Goal: Contribute content

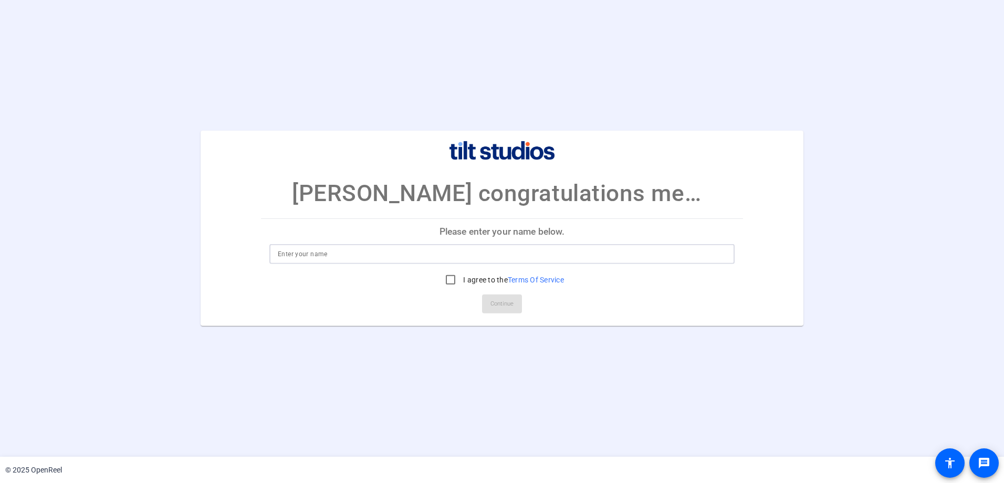
click at [340, 258] on input at bounding box center [502, 254] width 449 height 13
type input "t"
type input "[PERSON_NAME]"
click at [451, 279] on input "I agree to the Terms Of Service" at bounding box center [450, 279] width 21 height 21
checkbox input "true"
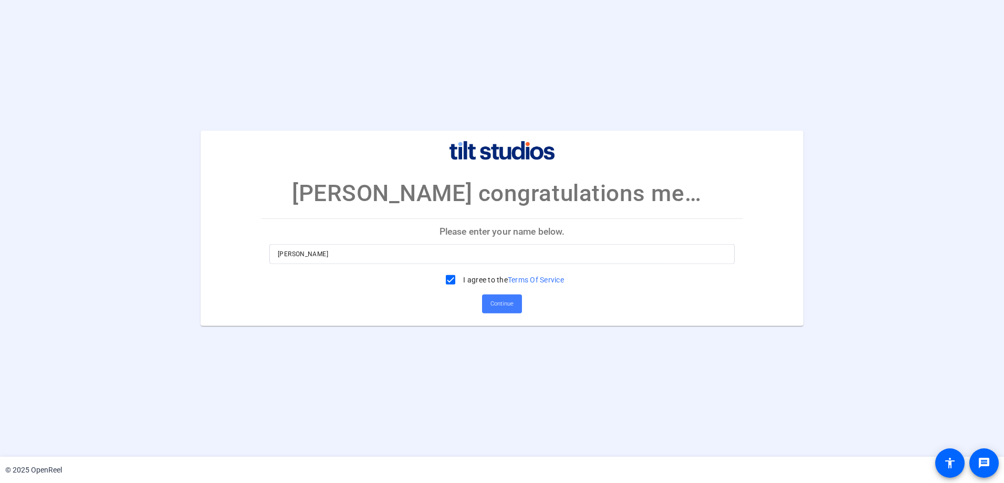
click at [511, 304] on span "Continue" at bounding box center [502, 304] width 23 height 16
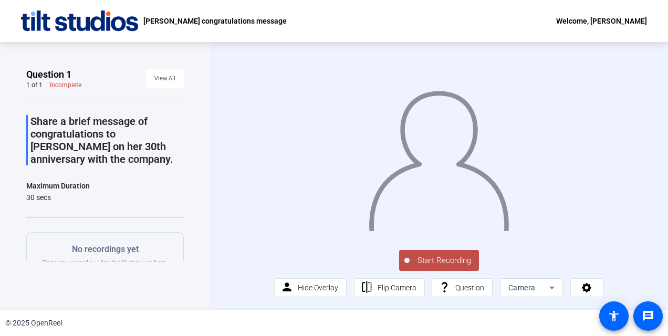
click at [435, 260] on span "Start Recording" at bounding box center [444, 261] width 69 height 12
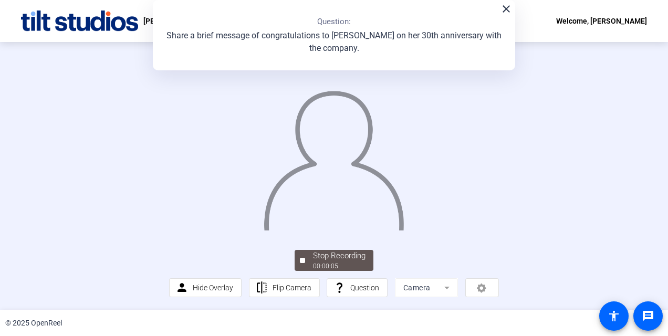
click at [500, 15] on mat-icon "close" at bounding box center [506, 9] width 13 height 13
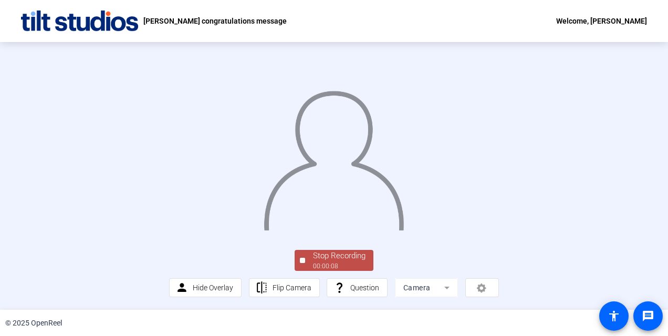
click at [331, 265] on div "00:00:08" at bounding box center [339, 266] width 53 height 9
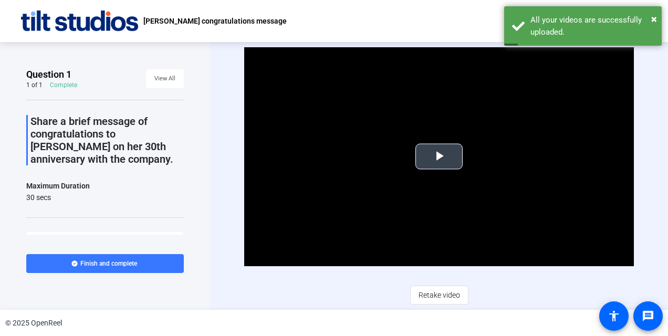
click at [439, 157] on span "Video Player" at bounding box center [439, 157] width 0 height 0
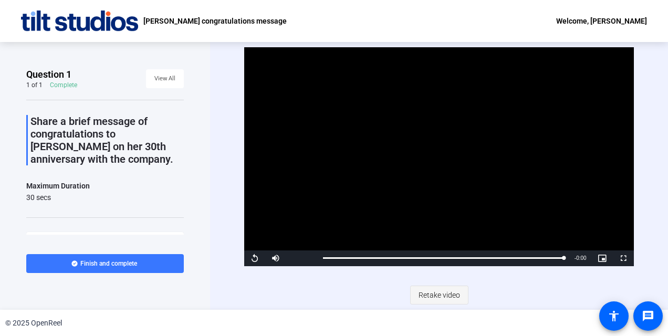
click at [440, 300] on span "Retake video" at bounding box center [439, 295] width 41 height 20
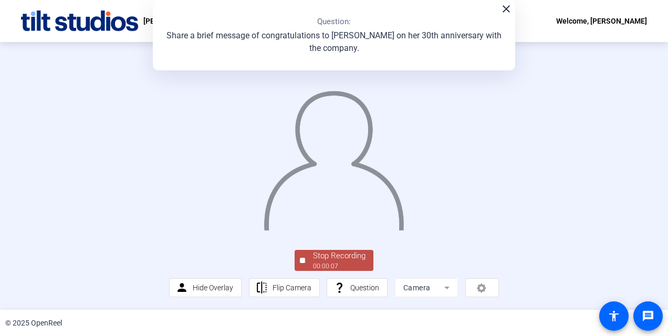
click at [507, 16] on div "close Question: Share a brief message of congratulations to [PERSON_NAME] on he…" at bounding box center [334, 35] width 362 height 70
drag, startPoint x: 505, startPoint y: 11, endPoint x: 502, endPoint y: 30, distance: 20.2
click at [505, 10] on mat-icon "close" at bounding box center [506, 9] width 13 height 13
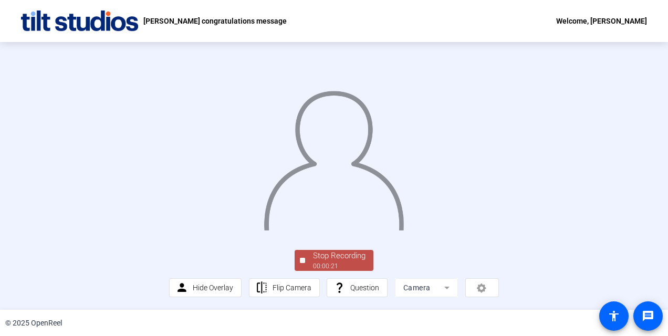
scroll to position [65, 0]
click at [343, 256] on div "Stop Recording" at bounding box center [339, 256] width 53 height 12
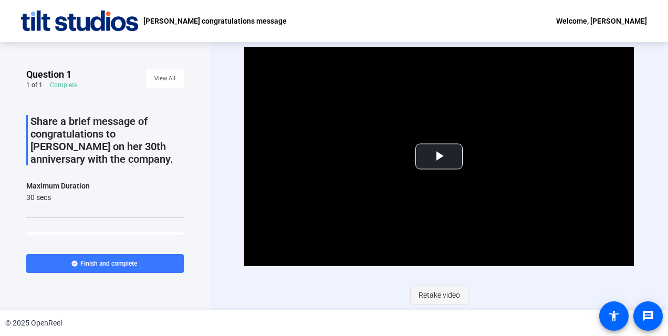
click at [431, 295] on span "Retake video" at bounding box center [439, 295] width 41 height 20
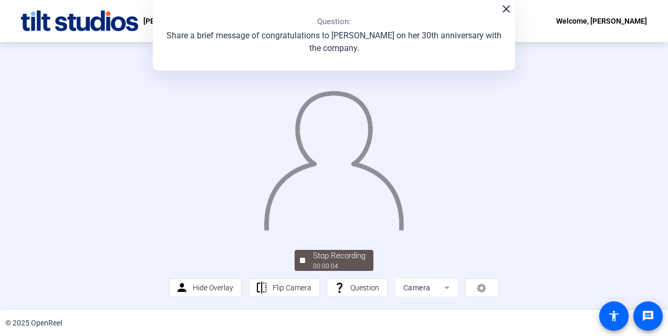
scroll to position [65, 0]
click at [504, 8] on mat-icon "close" at bounding box center [506, 9] width 13 height 13
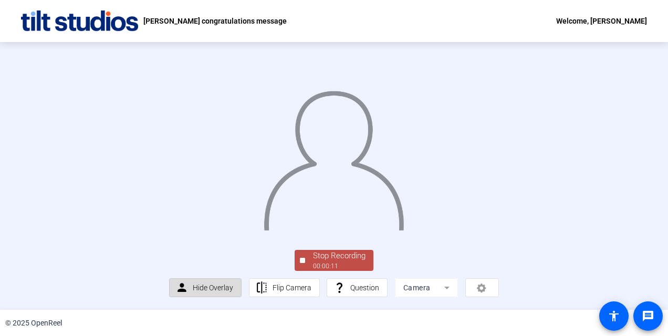
click at [221, 290] on span "Hide Overlay" at bounding box center [213, 288] width 40 height 8
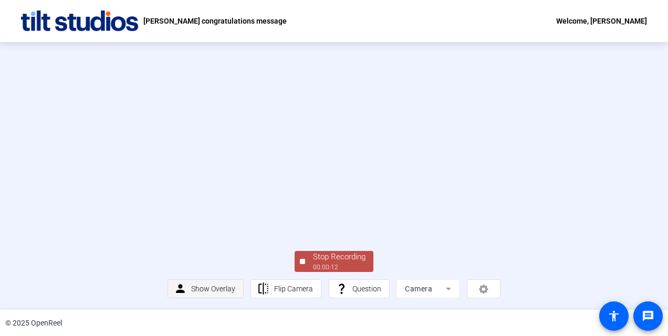
click at [220, 287] on span "Show Overlay" at bounding box center [213, 289] width 44 height 8
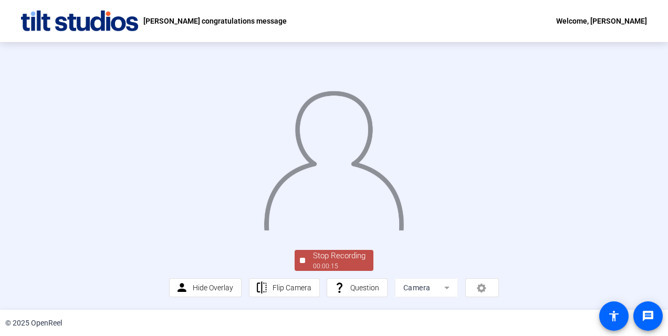
click at [444, 289] on mat-form-field "Camera" at bounding box center [426, 287] width 63 height 19
click at [441, 288] on mat-form-field "Camera" at bounding box center [426, 287] width 63 height 19
click at [343, 266] on div "00:00:18" at bounding box center [339, 266] width 53 height 9
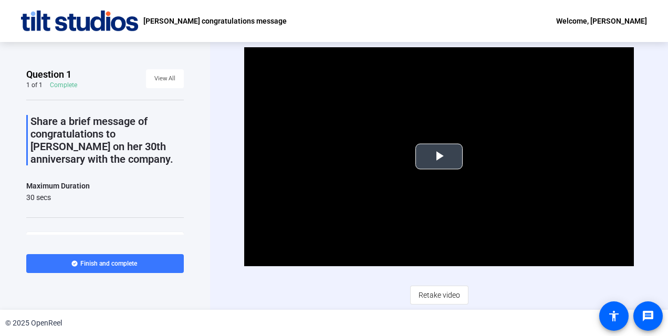
click at [439, 157] on span "Video Player" at bounding box center [439, 157] width 0 height 0
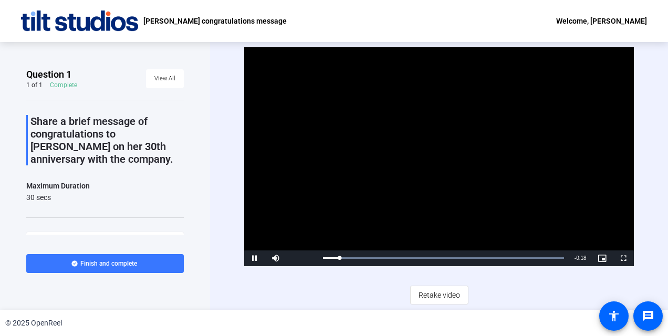
click at [438, 300] on span "Retake video" at bounding box center [439, 295] width 41 height 20
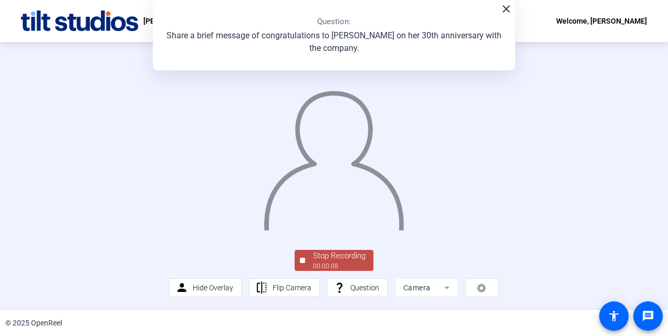
click at [500, 7] on mat-icon "close" at bounding box center [506, 9] width 13 height 13
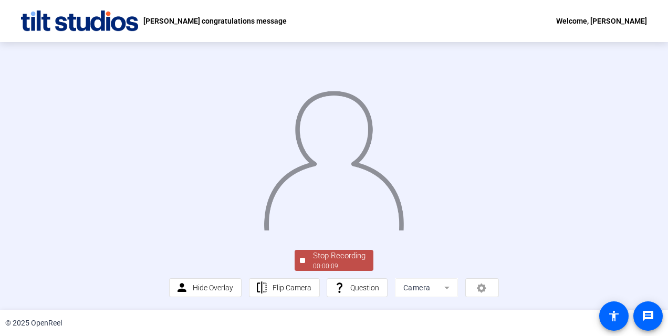
scroll to position [65, 0]
click at [320, 261] on div "Stop Recording" at bounding box center [339, 256] width 53 height 12
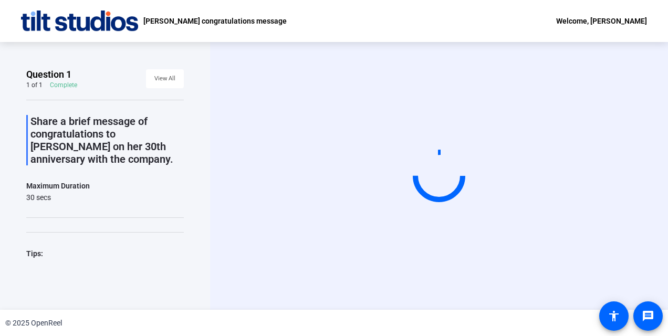
scroll to position [0, 0]
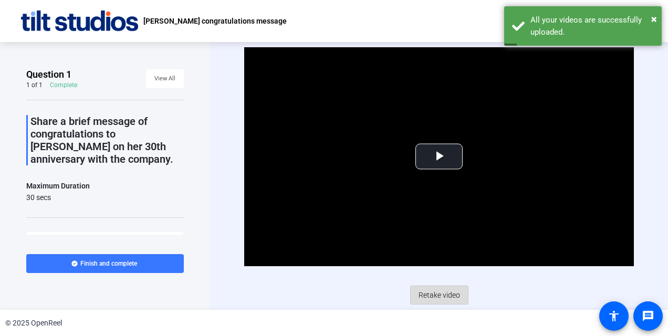
click at [453, 295] on span "Retake video" at bounding box center [439, 295] width 41 height 20
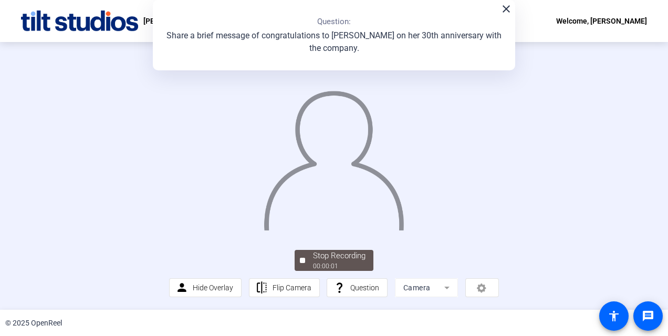
scroll to position [65, 0]
click at [339, 262] on div "Stop Recording" at bounding box center [339, 256] width 53 height 12
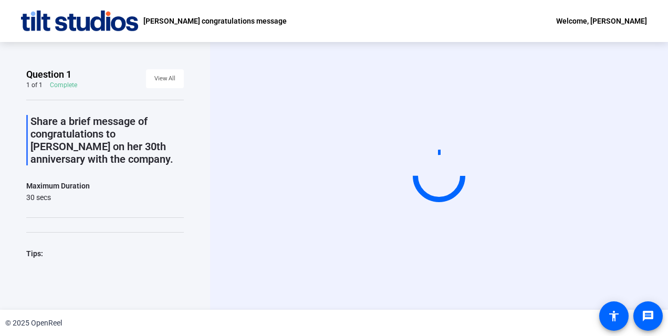
scroll to position [0, 0]
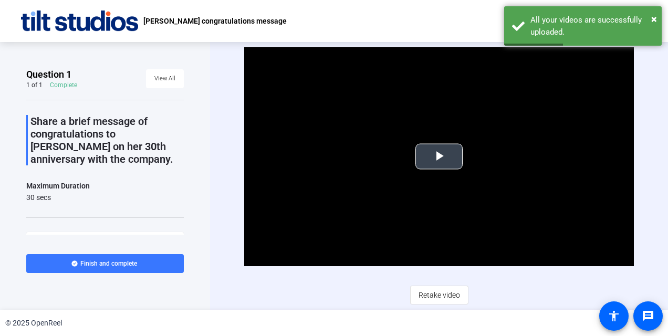
click at [439, 157] on span "Video Player" at bounding box center [439, 157] width 0 height 0
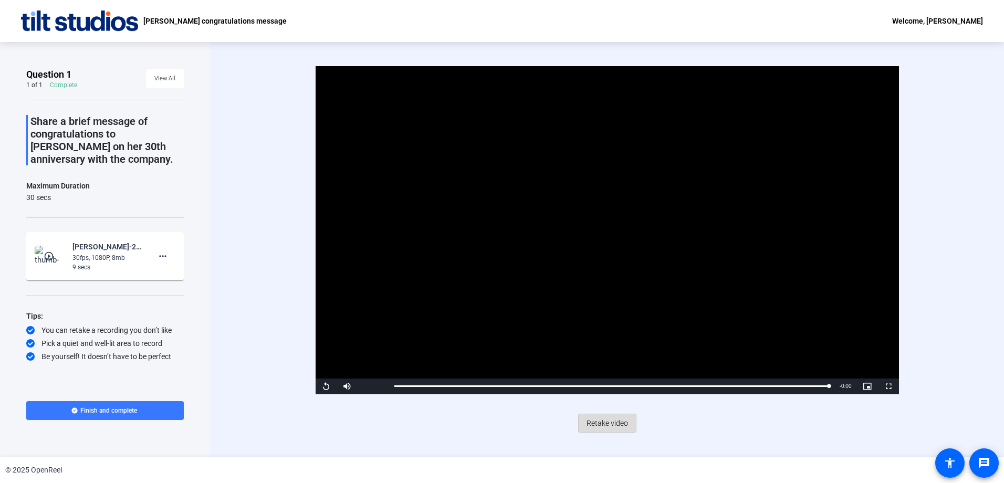
click at [611, 336] on span "Retake video" at bounding box center [607, 423] width 41 height 20
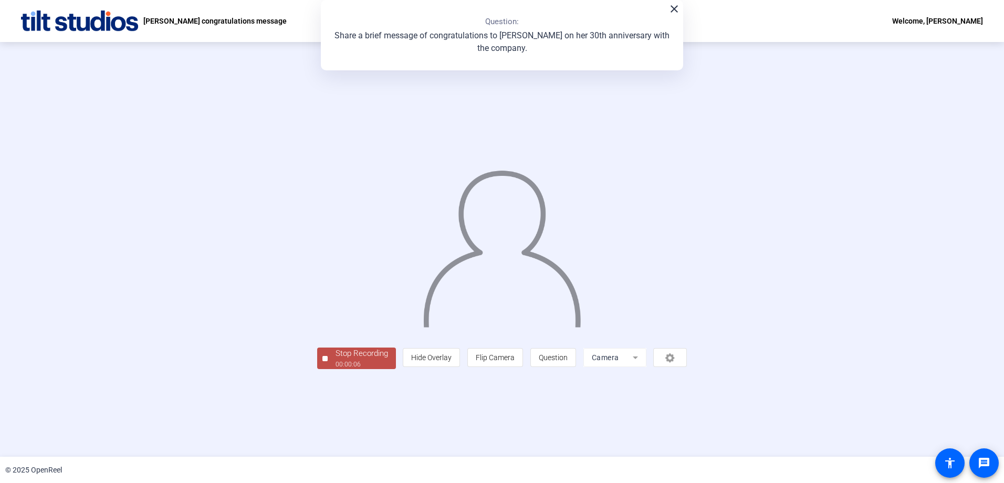
click at [336, 336] on div "Stop Recording" at bounding box center [362, 354] width 53 height 12
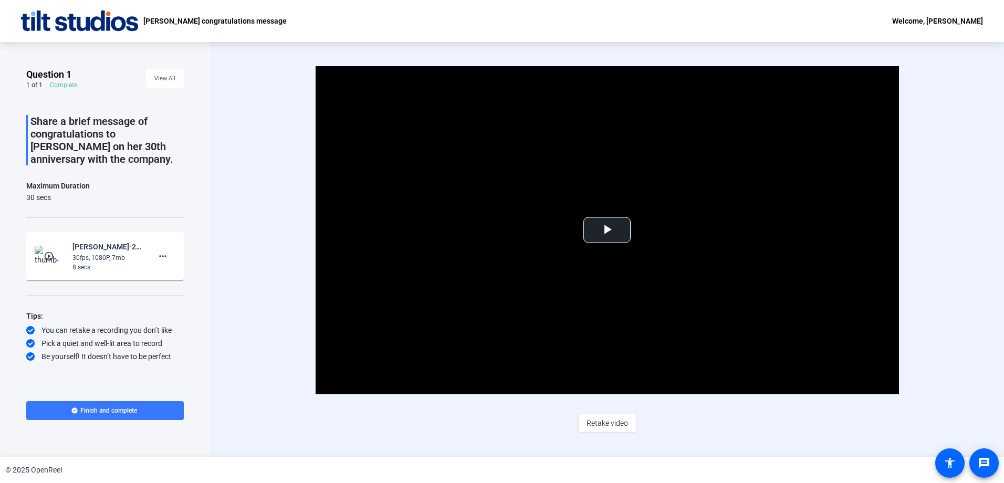
drag, startPoint x: 160, startPoint y: 256, endPoint x: 255, endPoint y: 307, distance: 107.4
click at [255, 307] on div "Video Player is loading. Play Video Play Mute Current Time 0:00 / Duration 0:08…" at bounding box center [607, 249] width 794 height 415
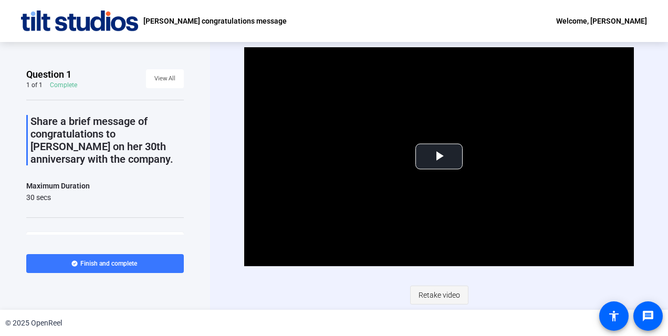
click at [446, 295] on span "Retake video" at bounding box center [439, 295] width 41 height 20
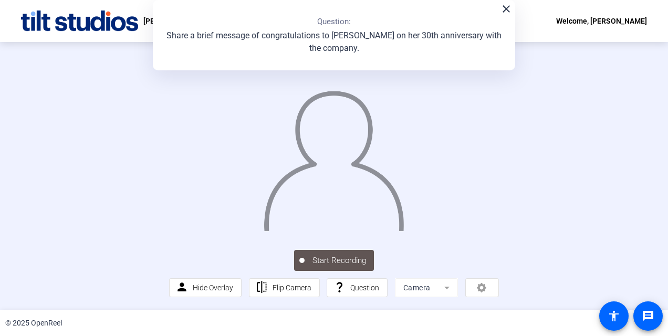
click at [509, 16] on div "close Question: Share a brief message of congratulations to Mary on her 30th an…" at bounding box center [334, 35] width 362 height 70
click at [503, 11] on mat-icon "close" at bounding box center [506, 9] width 13 height 13
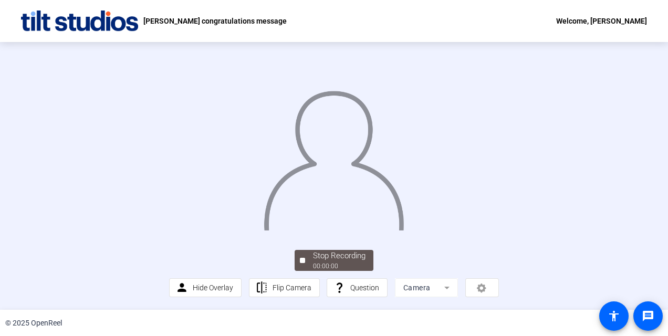
scroll to position [65, 0]
click at [339, 262] on div "Stop Recording" at bounding box center [339, 256] width 53 height 12
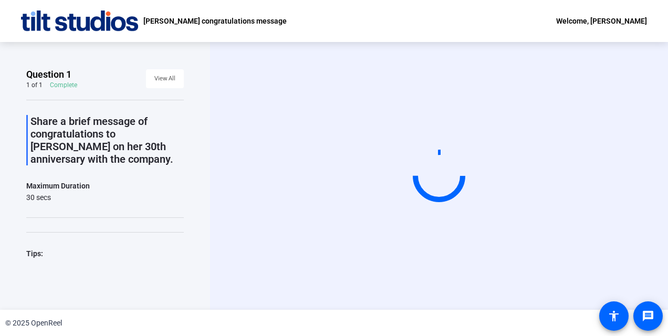
scroll to position [0, 0]
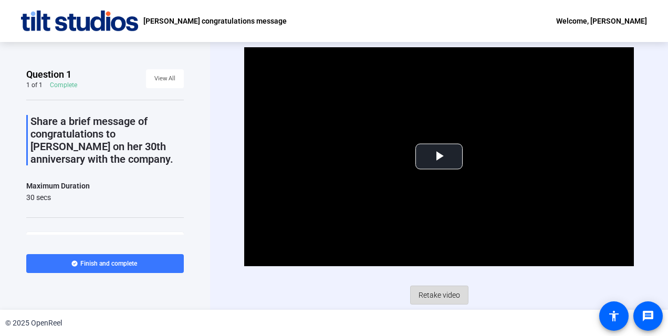
click at [439, 294] on span "Retake video" at bounding box center [439, 295] width 41 height 20
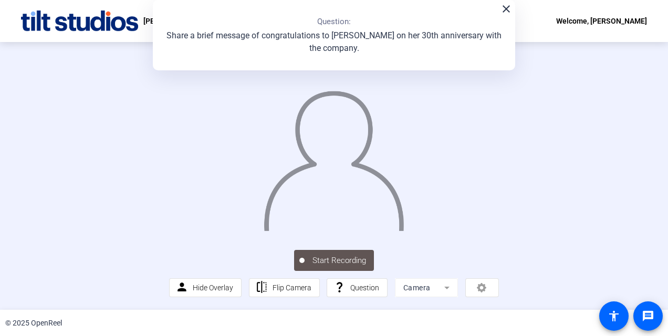
click at [504, 8] on mat-icon "close" at bounding box center [506, 9] width 13 height 13
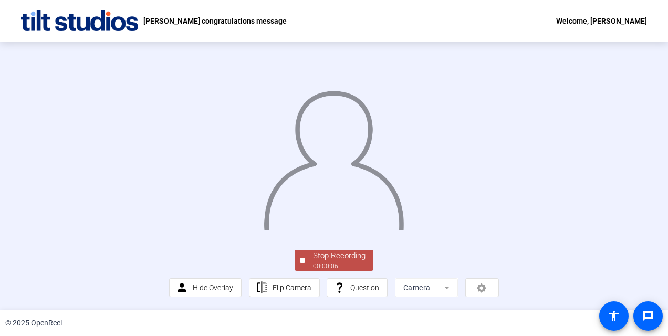
scroll to position [53, 0]
click at [346, 262] on div "Stop Recording" at bounding box center [339, 256] width 53 height 12
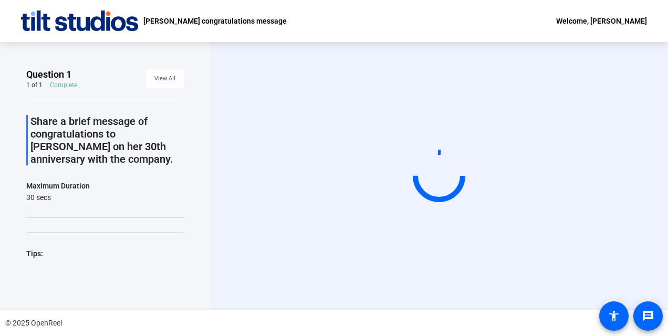
scroll to position [0, 0]
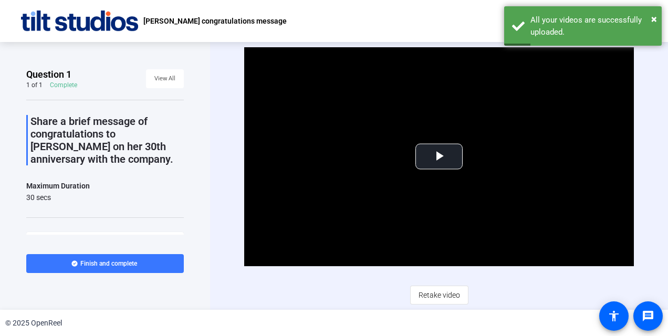
click at [443, 296] on span "Retake video" at bounding box center [439, 295] width 41 height 20
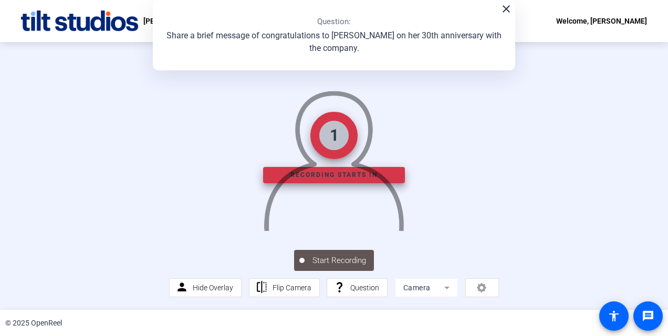
click at [506, 7] on mat-icon "close" at bounding box center [506, 9] width 13 height 13
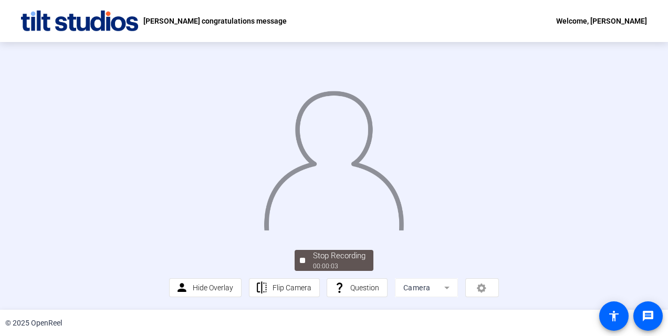
scroll to position [53, 0]
click at [345, 271] on div "00:00:06" at bounding box center [339, 266] width 53 height 9
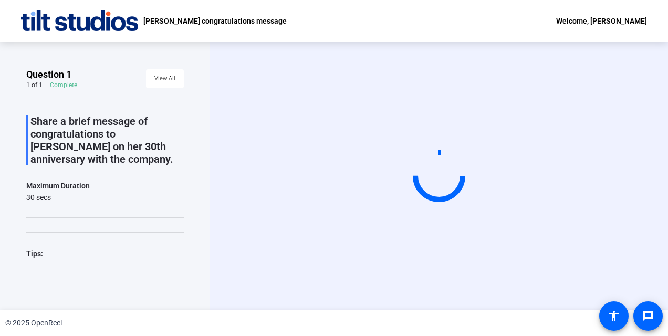
scroll to position [0, 0]
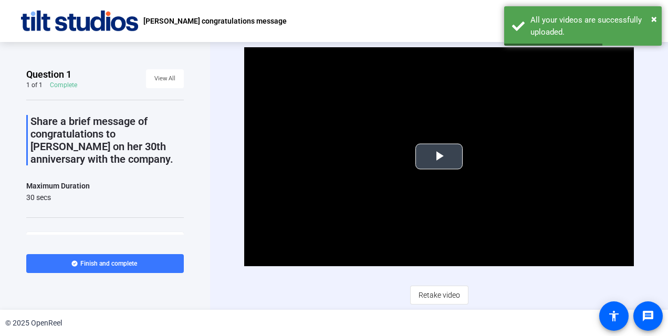
click at [439, 157] on span "Video Player" at bounding box center [439, 157] width 0 height 0
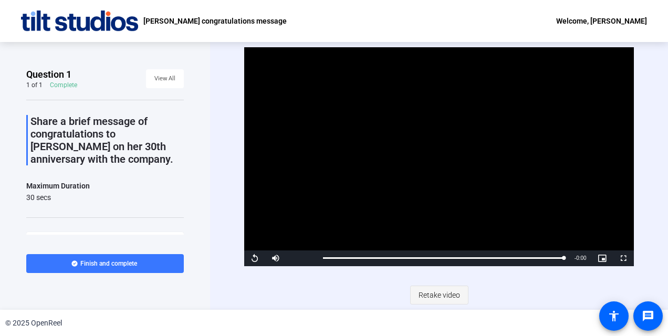
click at [440, 296] on span "Retake video" at bounding box center [439, 295] width 41 height 20
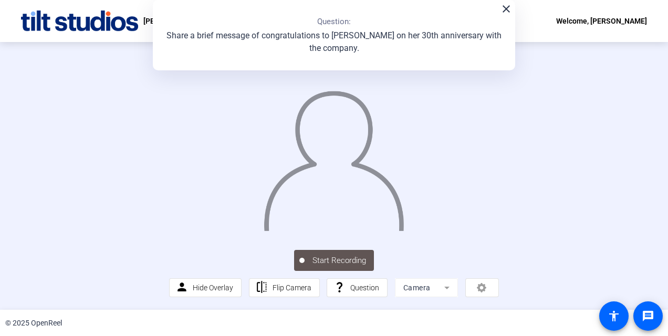
click at [500, 7] on mat-icon "close" at bounding box center [506, 9] width 13 height 13
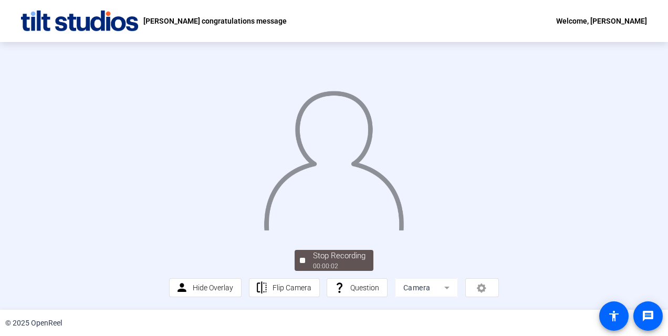
scroll to position [65, 0]
click at [341, 262] on div "Stop Recording" at bounding box center [339, 256] width 53 height 12
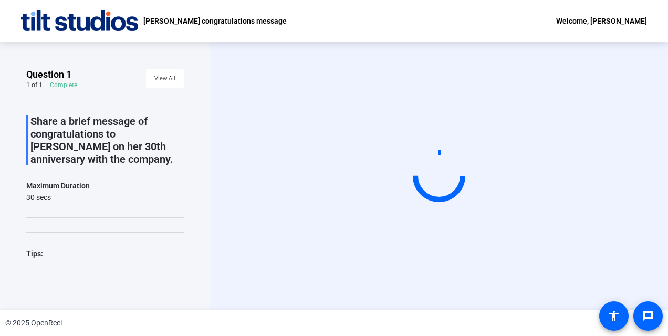
scroll to position [0, 0]
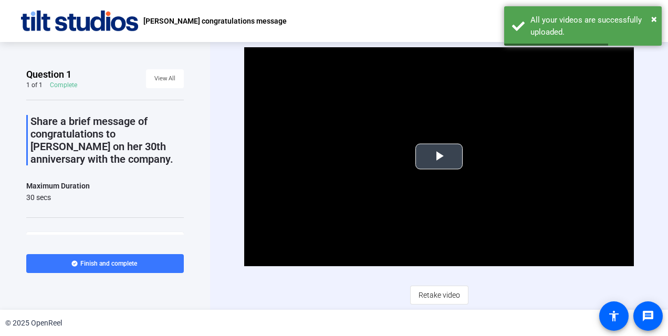
click at [439, 157] on span "Video Player" at bounding box center [439, 157] width 0 height 0
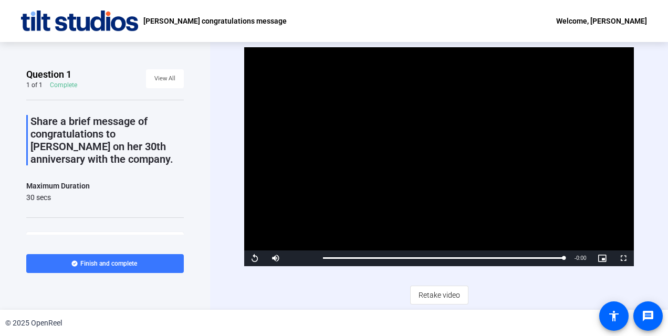
click at [446, 297] on span "Retake video" at bounding box center [439, 295] width 41 height 20
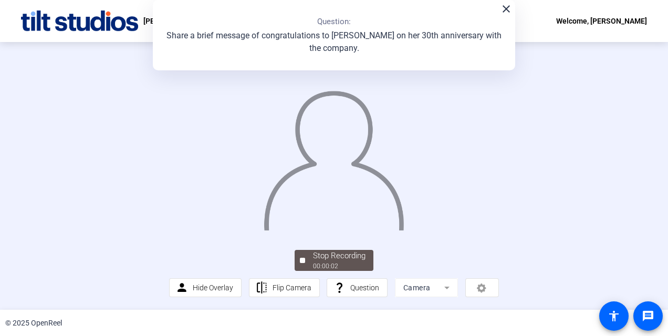
scroll to position [65, 0]
click at [347, 267] on div "00:00:06" at bounding box center [339, 266] width 53 height 9
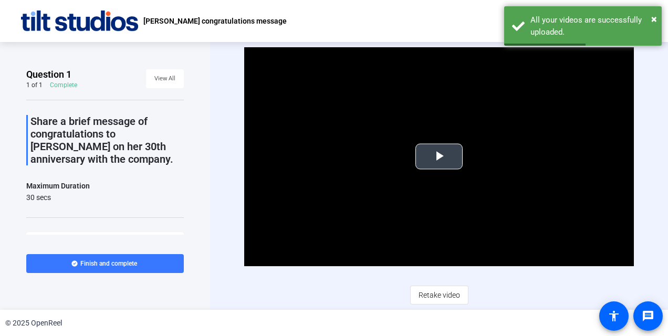
click at [439, 157] on span "Video Player" at bounding box center [439, 157] width 0 height 0
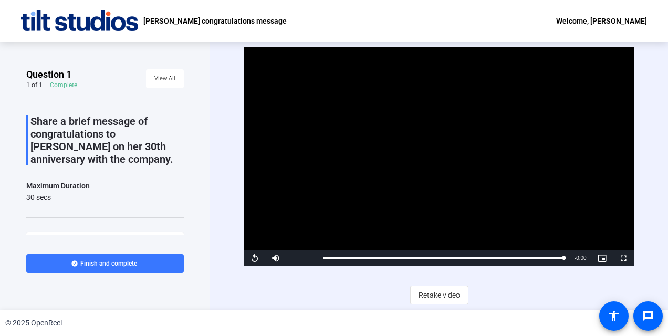
click at [442, 145] on video "Video Player" at bounding box center [438, 156] width 389 height 219
click at [445, 297] on span "Retake video" at bounding box center [439, 295] width 41 height 20
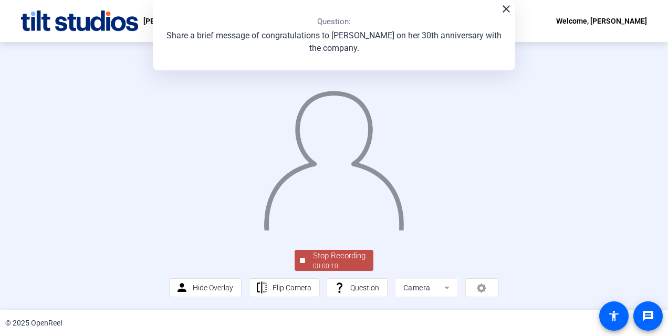
click at [505, 10] on mat-icon "close" at bounding box center [506, 9] width 13 height 13
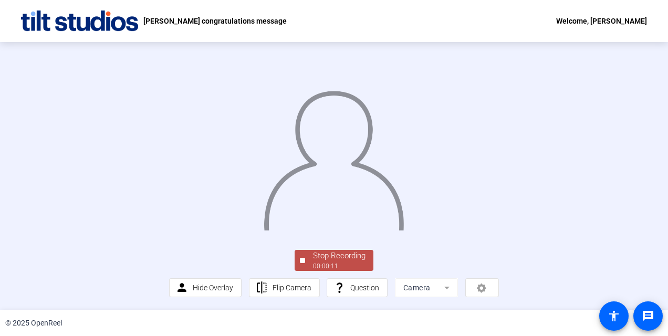
scroll to position [65, 0]
click at [341, 258] on div "Stop Recording" at bounding box center [339, 256] width 53 height 12
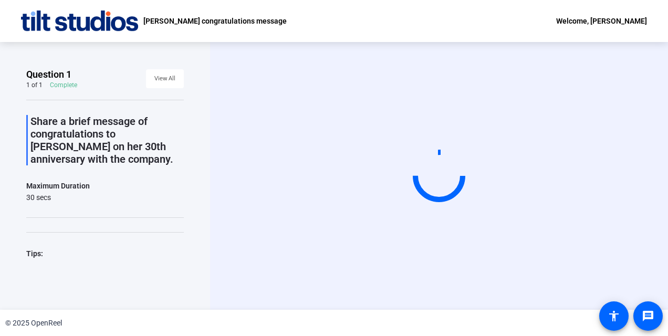
scroll to position [0, 0]
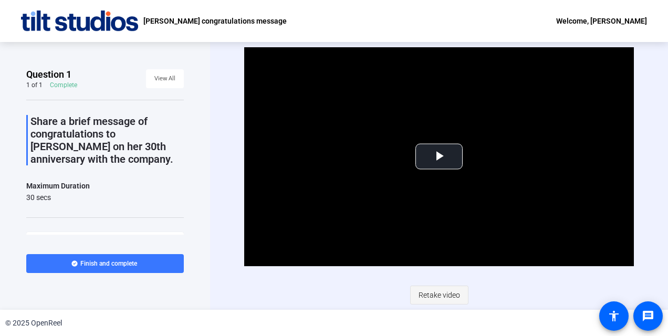
click at [437, 298] on span "Retake video" at bounding box center [439, 295] width 41 height 20
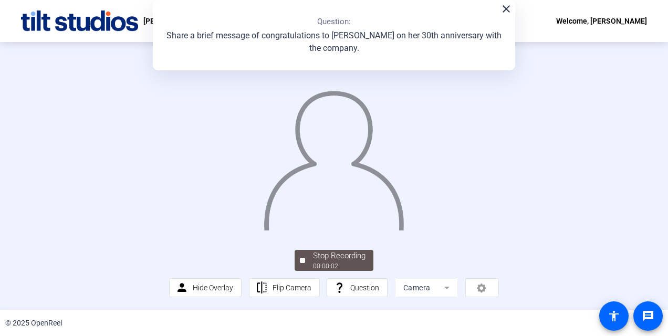
scroll to position [65, 0]
drag, startPoint x: 340, startPoint y: 264, endPoint x: 419, endPoint y: 236, distance: 83.1
click at [341, 264] on div "00:00:06" at bounding box center [339, 266] width 53 height 9
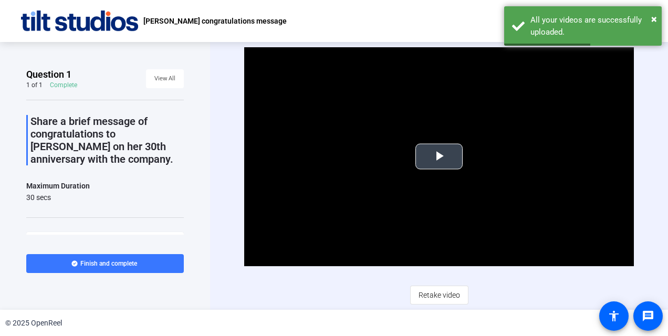
drag, startPoint x: 450, startPoint y: 152, endPoint x: 515, endPoint y: 157, distance: 65.3
click at [439, 157] on span "Video Player" at bounding box center [439, 157] width 0 height 0
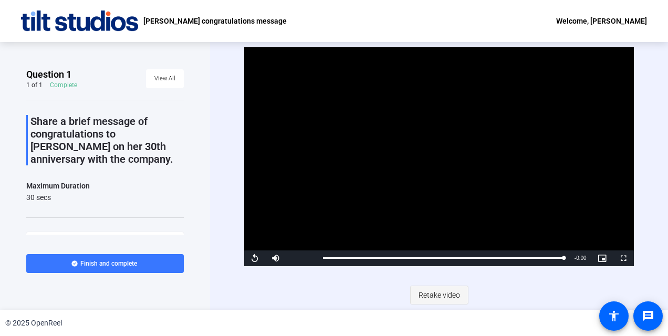
click at [446, 299] on span "Retake video" at bounding box center [439, 295] width 41 height 20
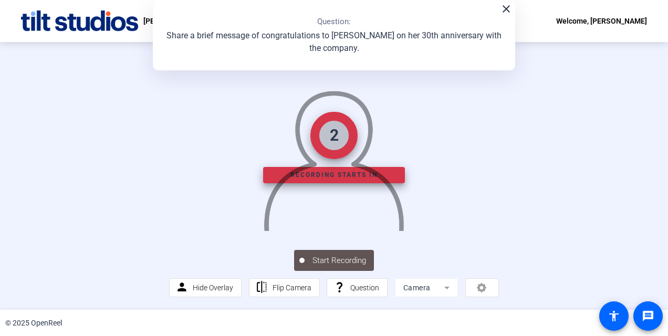
scroll to position [53, 0]
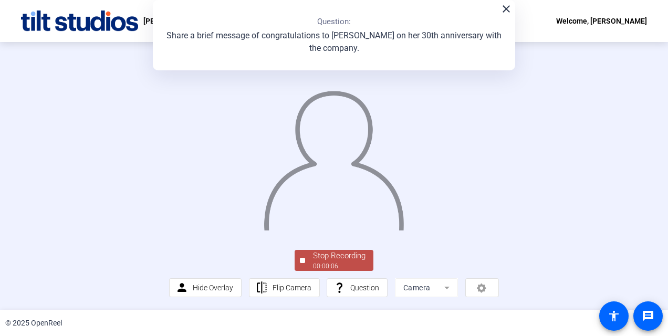
click at [349, 271] on div "00:00:06" at bounding box center [339, 266] width 53 height 9
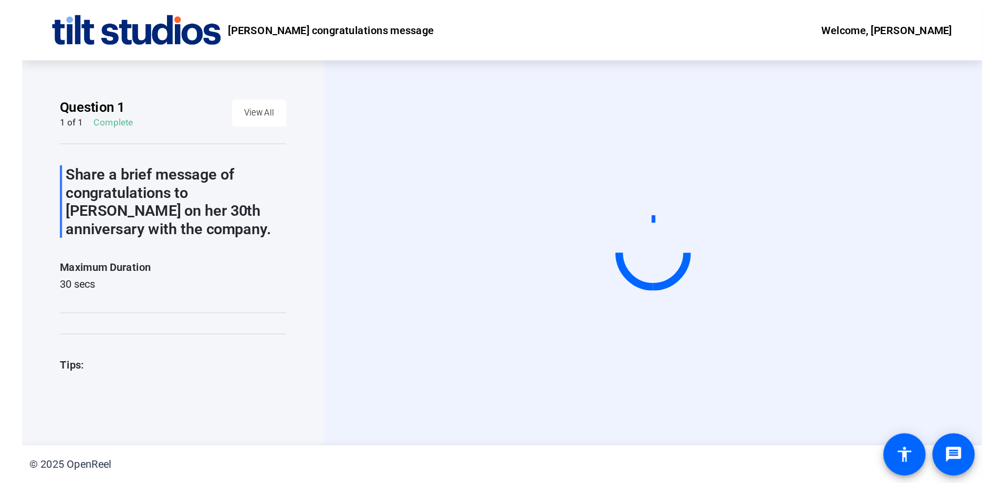
scroll to position [0, 0]
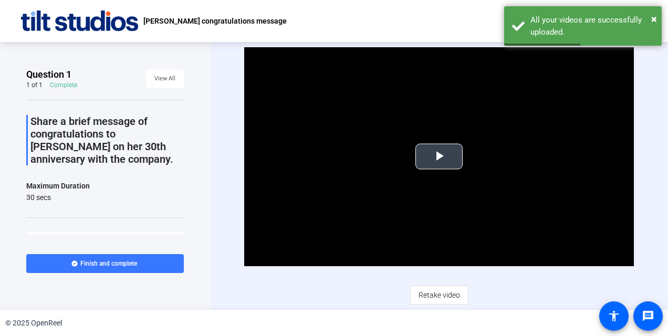
drag, startPoint x: 439, startPoint y: 156, endPoint x: 458, endPoint y: 158, distance: 19.0
click at [439, 157] on span "Video Player" at bounding box center [439, 157] width 0 height 0
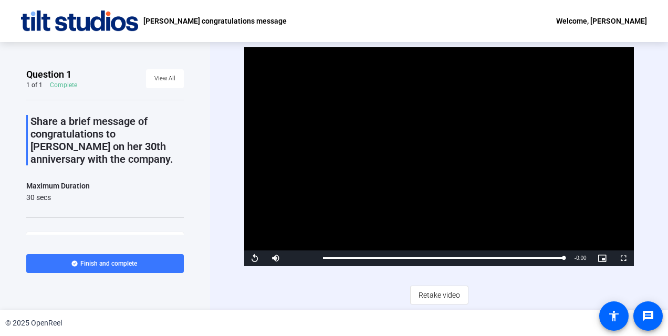
click at [445, 170] on video "Video Player" at bounding box center [438, 156] width 389 height 219
click at [114, 263] on span "Finish and complete" at bounding box center [108, 263] width 57 height 8
